Goal: Transaction & Acquisition: Purchase product/service

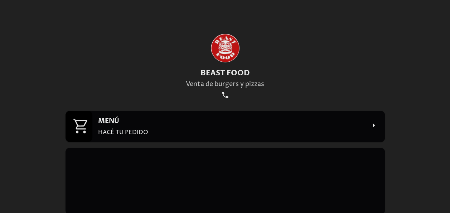
click at [178, 140] on div "MENÚ HACÉ TU PEDIDO" at bounding box center [238, 126] width 292 height 31
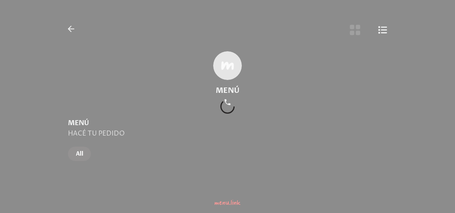
click at [357, 33] on icon "Botón de vista de cuadrícula" at bounding box center [355, 30] width 10 height 10
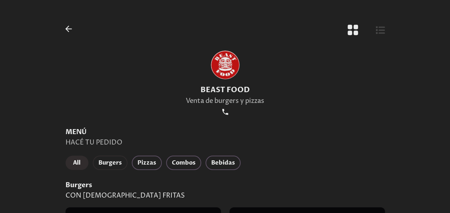
click at [112, 157] on button "Burgers" at bounding box center [110, 162] width 35 height 14
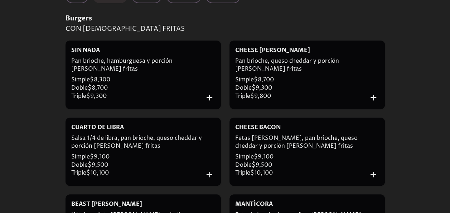
scroll to position [167, 0]
